Goal: Browse casually

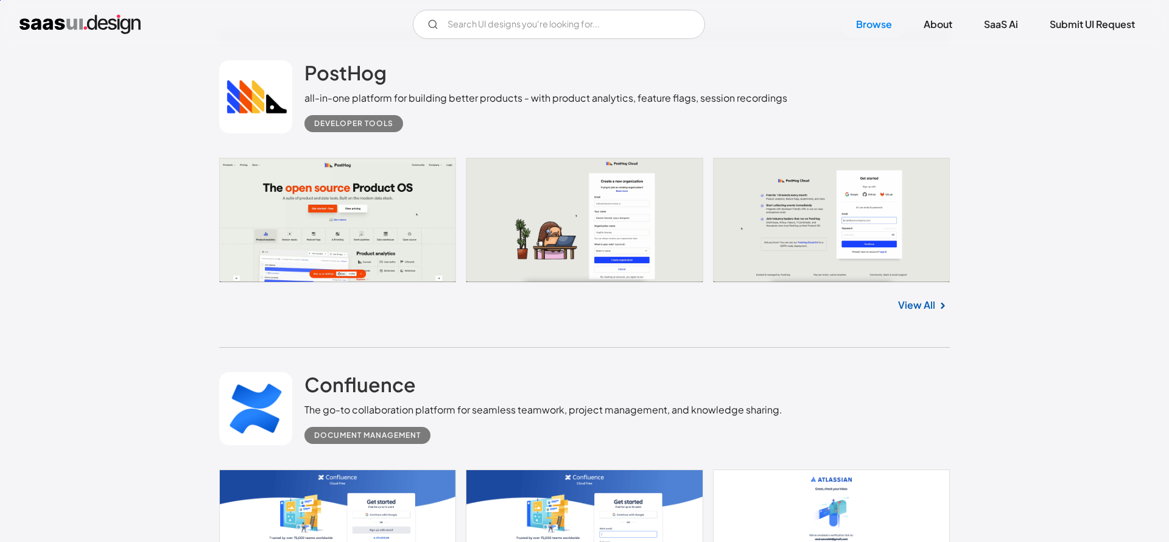
scroll to position [1325, 0]
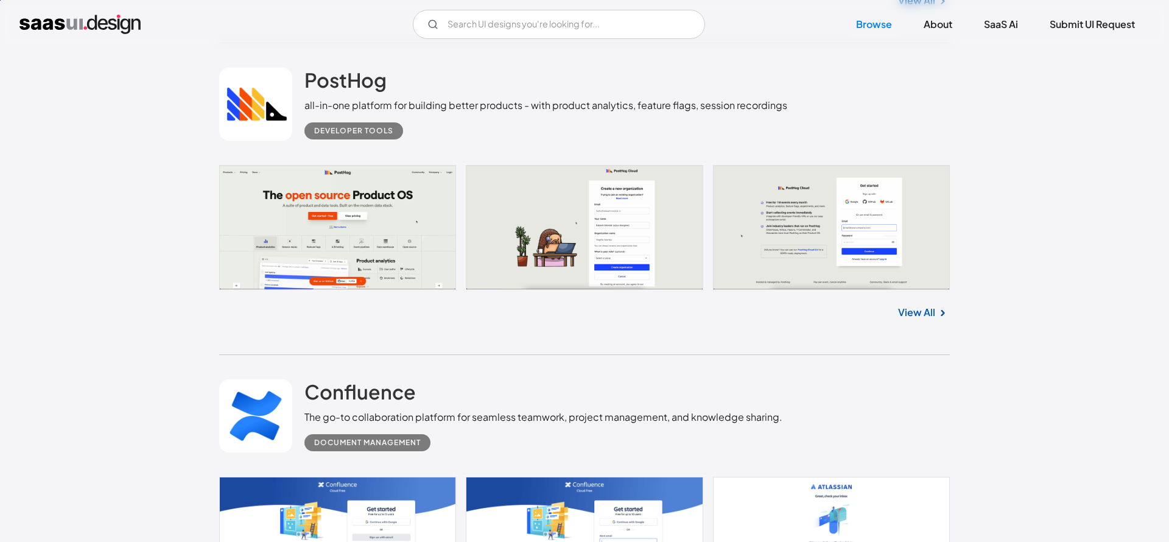
click at [361, 224] on link at bounding box center [584, 227] width 731 height 125
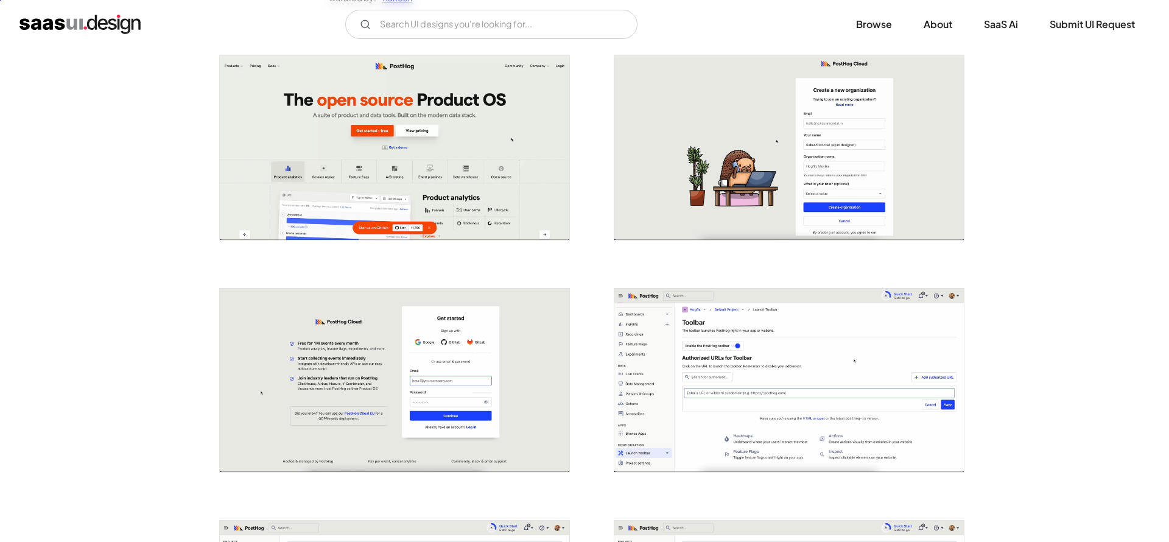
scroll to position [228, 0]
click at [413, 163] on img "open lightbox" at bounding box center [395, 149] width 350 height 184
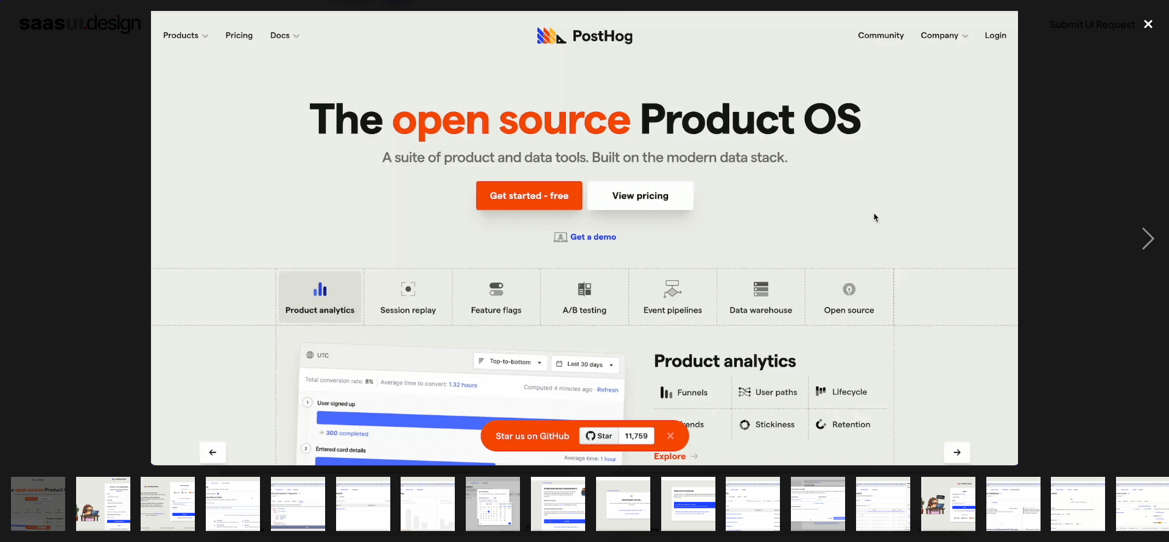
click at [1148, 27] on div "close lightbox" at bounding box center [1148, 24] width 41 height 27
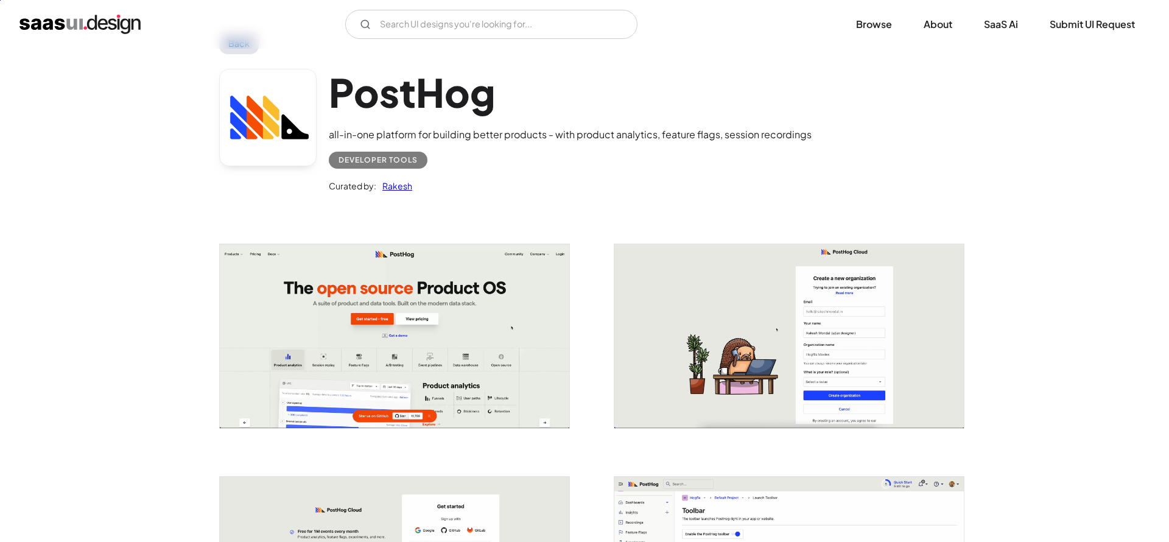
scroll to position [0, 0]
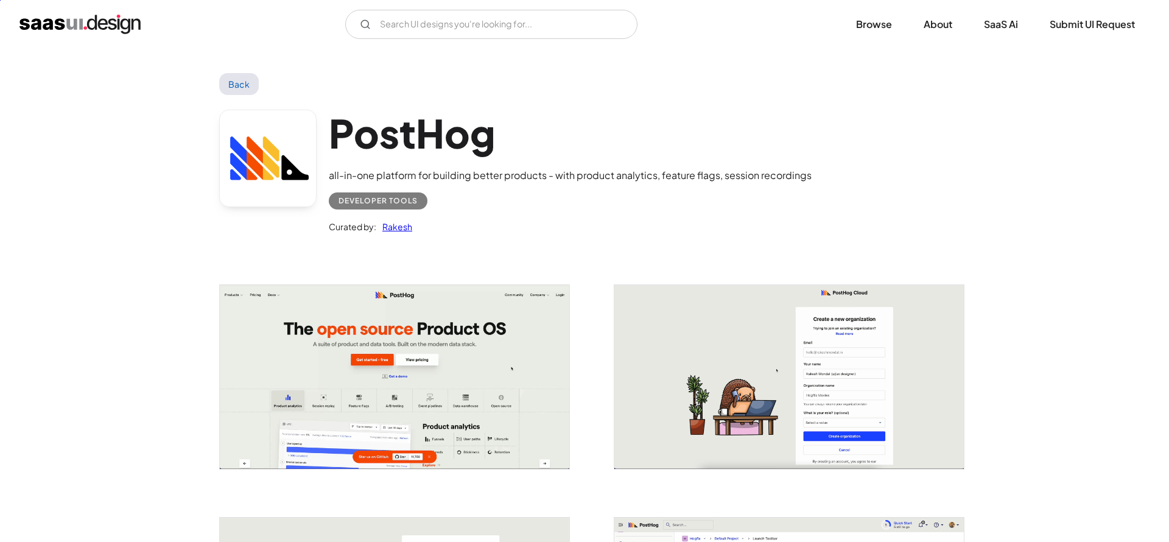
click at [93, 20] on img "home" at bounding box center [79, 24] width 121 height 19
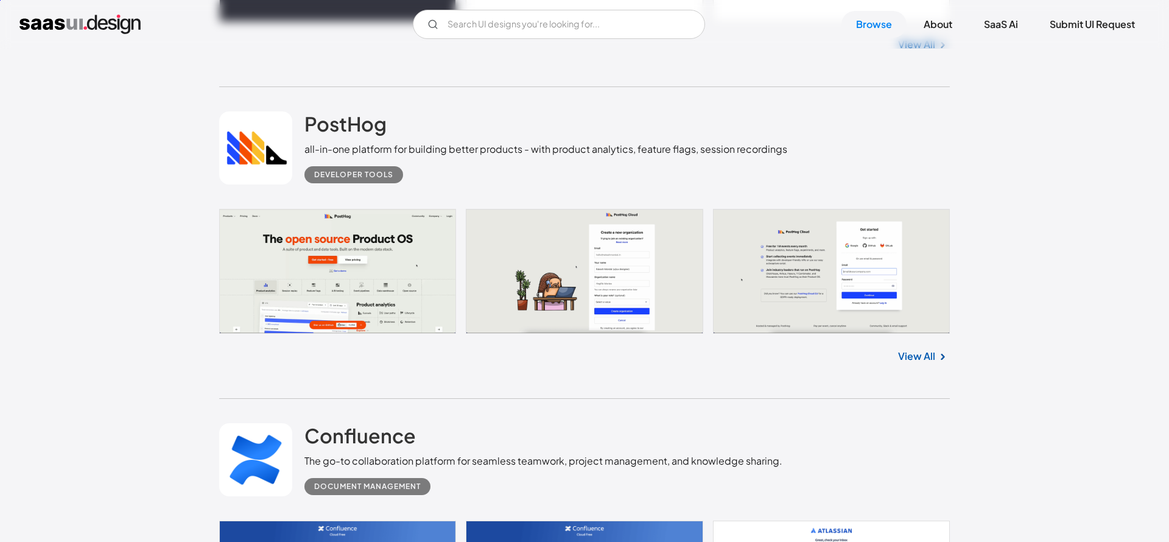
scroll to position [1288, 0]
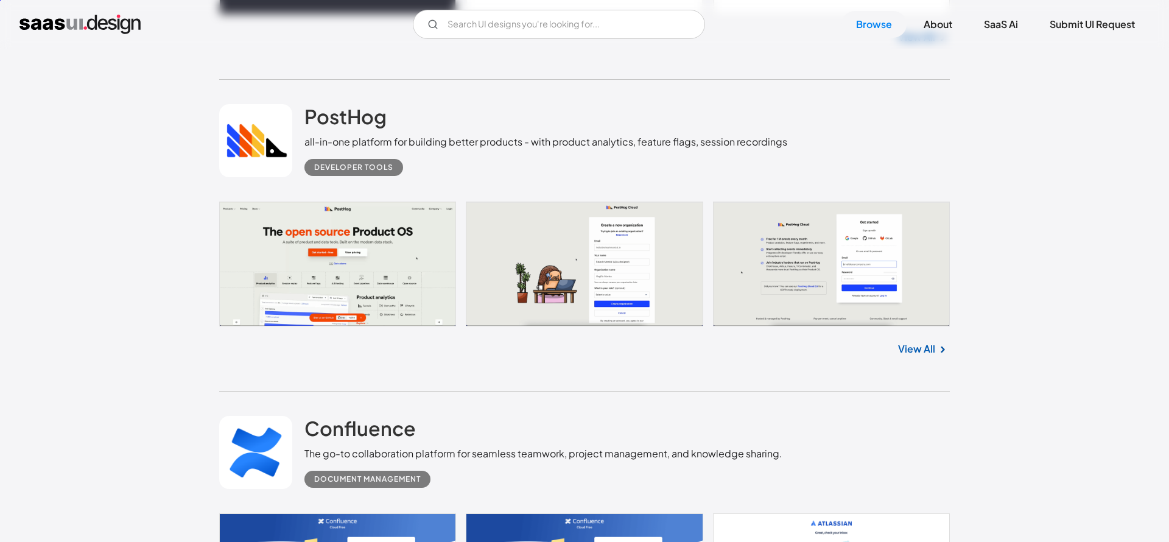
click at [398, 244] on link at bounding box center [584, 264] width 731 height 125
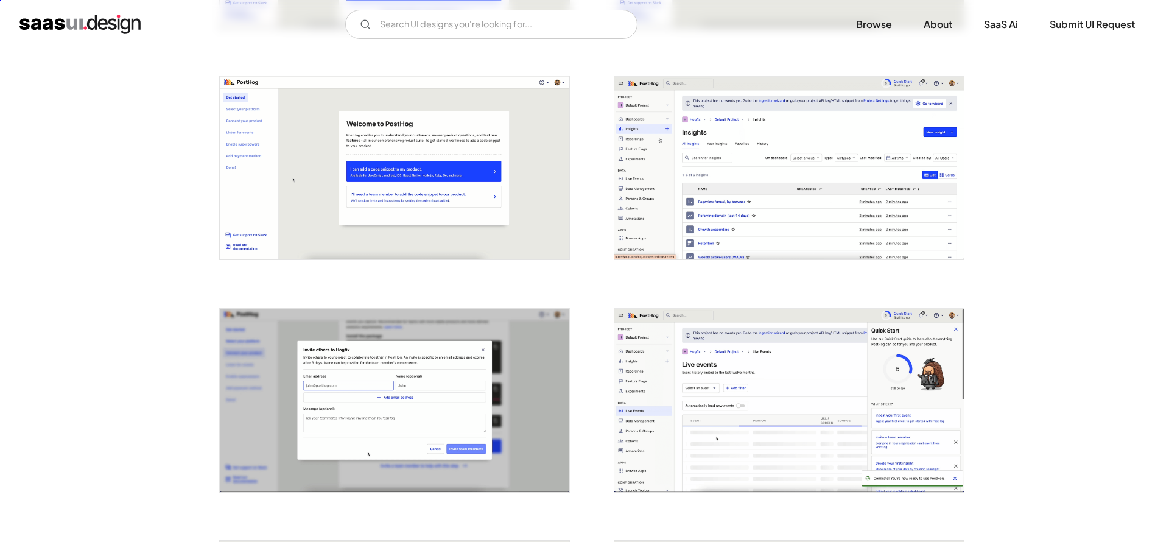
scroll to position [1366, 0]
